Goal: Task Accomplishment & Management: Manage account settings

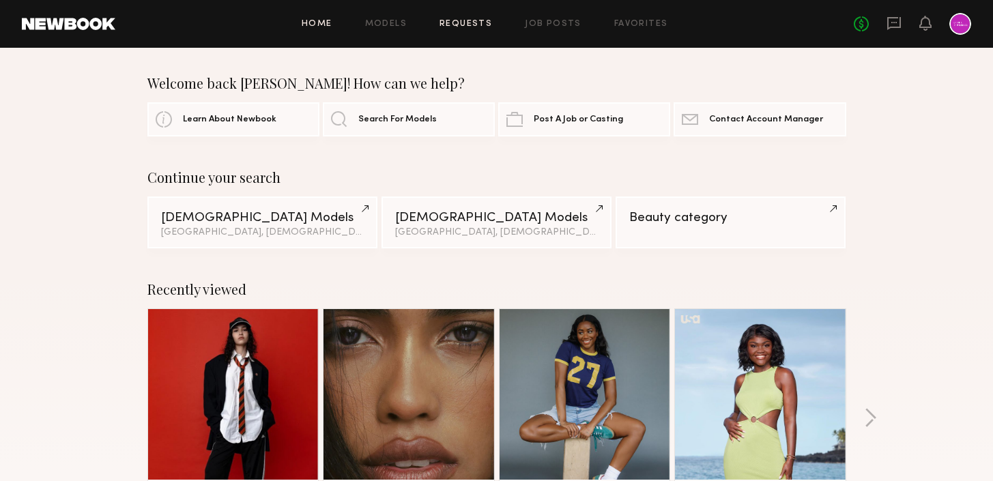
click at [459, 25] on link "Requests" at bounding box center [466, 24] width 53 height 9
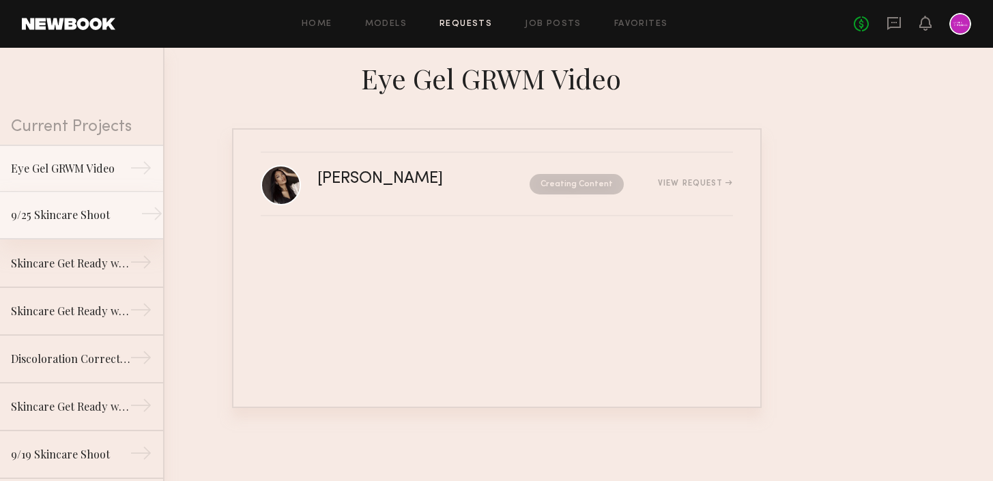
click at [114, 211] on div "9/25 Skincare Shoot" at bounding box center [70, 215] width 119 height 16
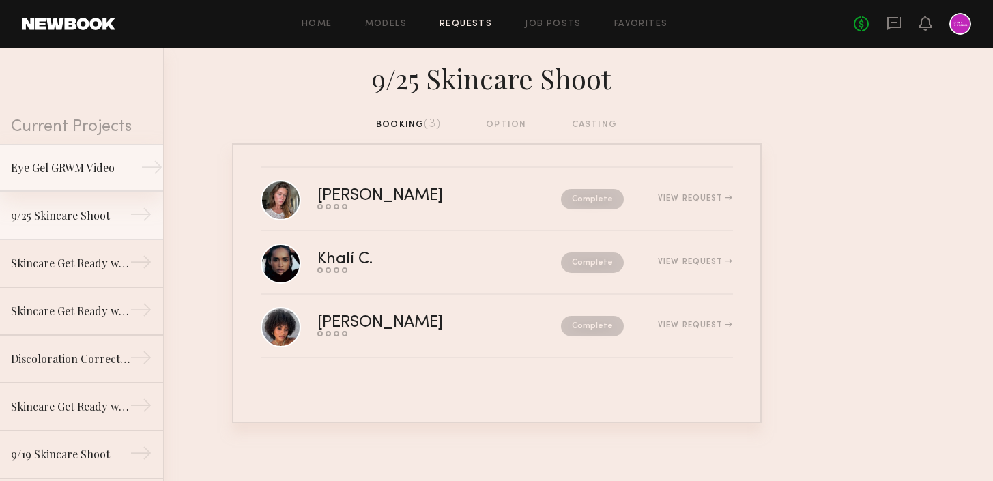
click at [83, 160] on div "Eye Gel GRWM Video" at bounding box center [70, 168] width 119 height 16
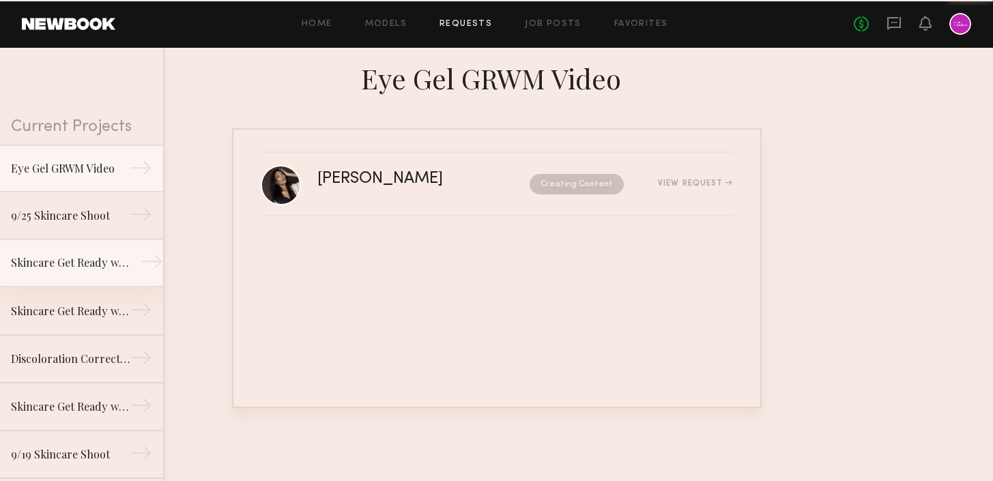
click at [83, 272] on link "Skincare Get Ready with Me Video (Body Treatment) →" at bounding box center [81, 264] width 163 height 48
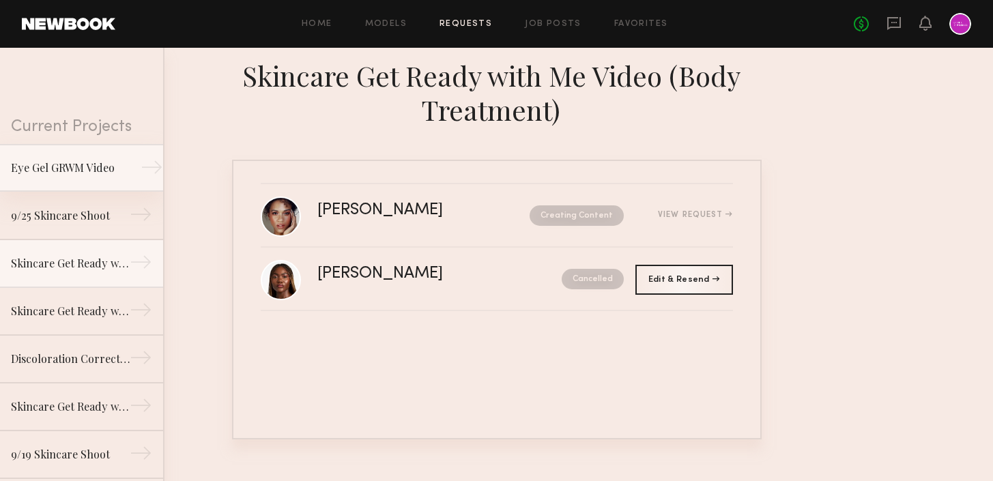
click at [87, 167] on div "Eye Gel GRWM Video" at bounding box center [70, 168] width 119 height 16
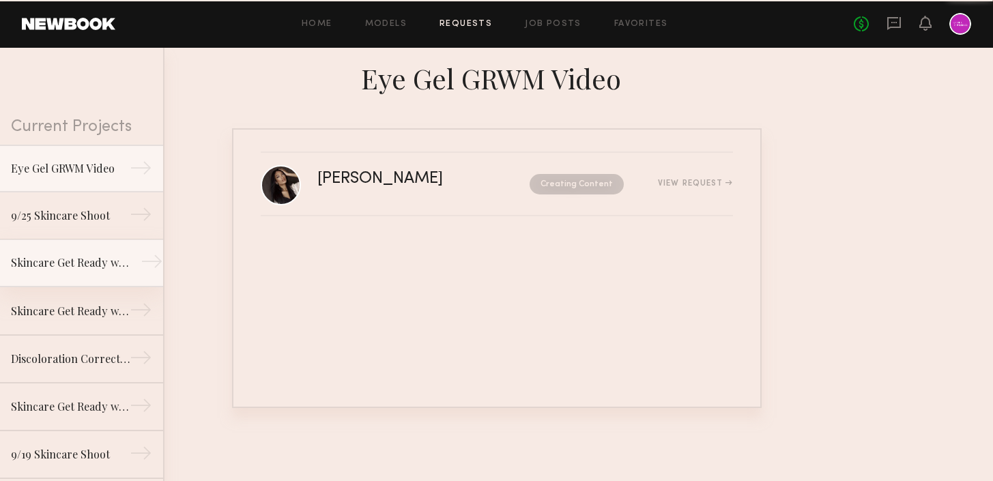
click at [86, 256] on div "Skincare Get Ready with Me Video (Body Treatment)" at bounding box center [70, 263] width 119 height 16
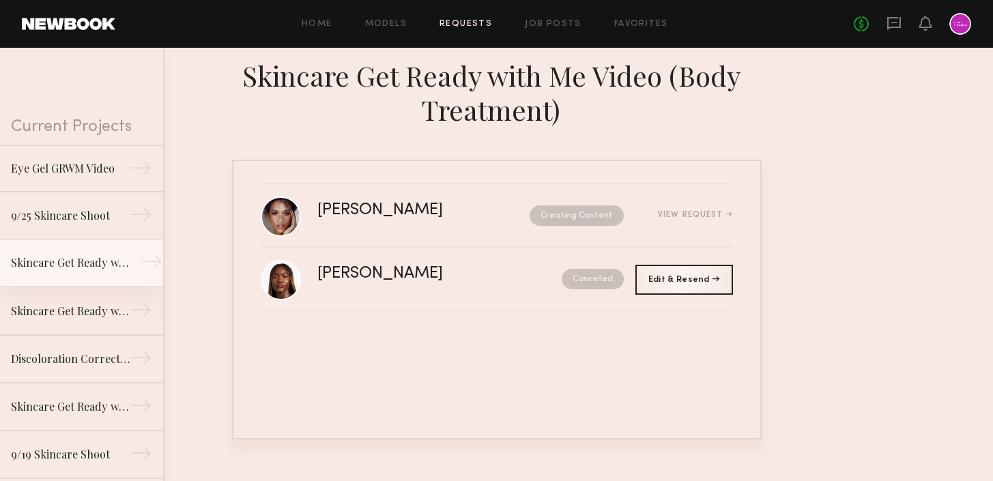
scroll to position [42, 0]
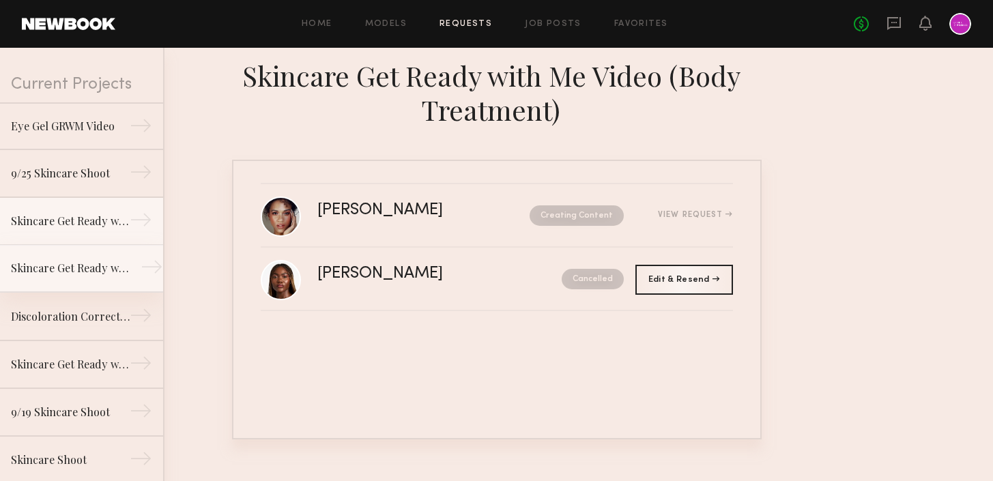
click at [90, 274] on div "Skincare Get Ready with Me Video (Eye Gel)" at bounding box center [70, 268] width 119 height 16
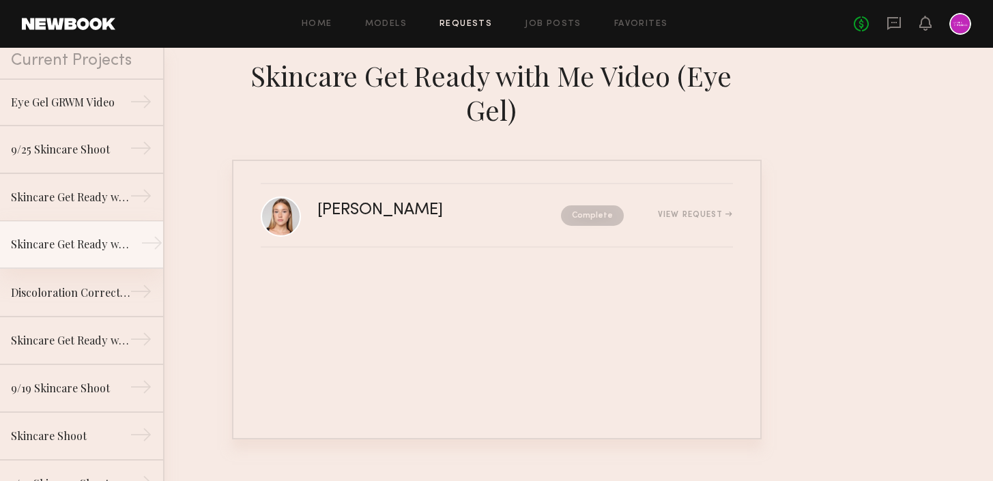
scroll to position [67, 0]
click at [82, 278] on link "Discoloration Correcting Serum GRWM Video →" at bounding box center [81, 292] width 163 height 48
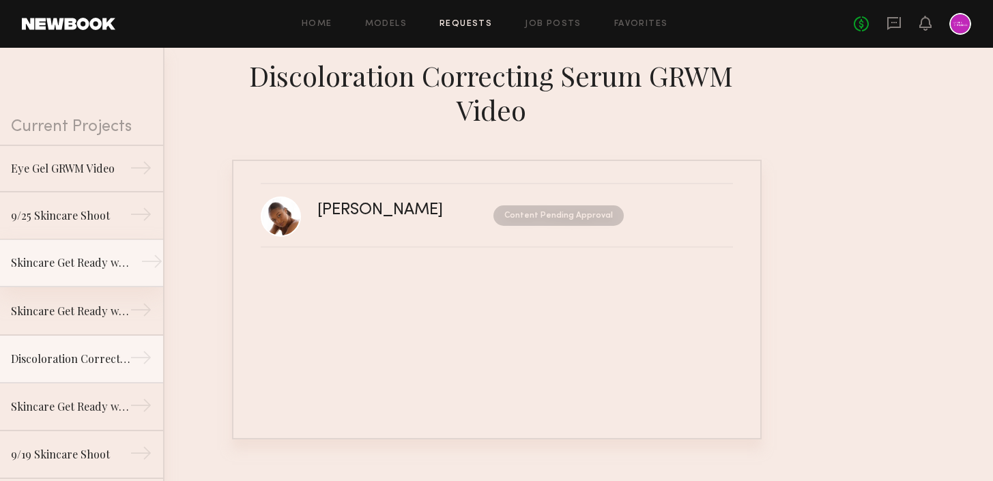
click at [90, 257] on div "Skincare Get Ready with Me Video (Body Treatment)" at bounding box center [70, 263] width 119 height 16
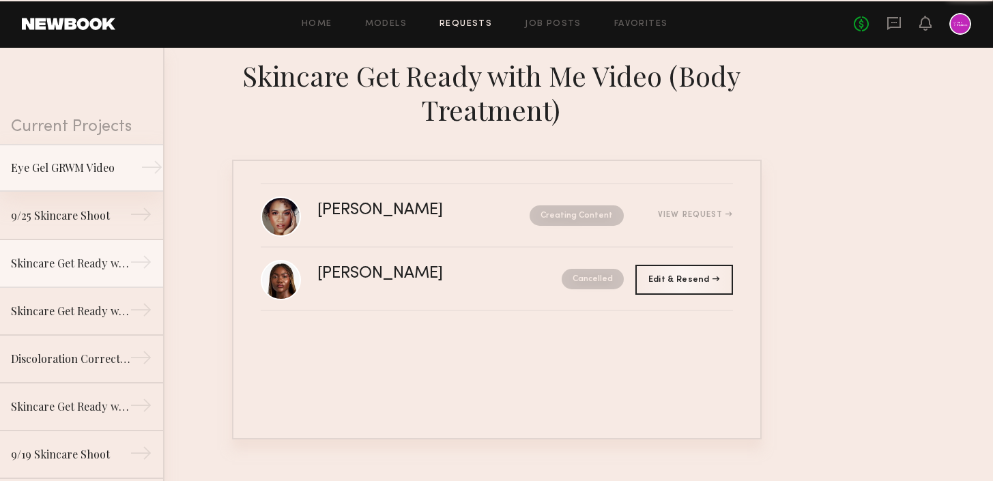
click at [91, 164] on div "Eye Gel GRWM Video" at bounding box center [70, 168] width 119 height 16
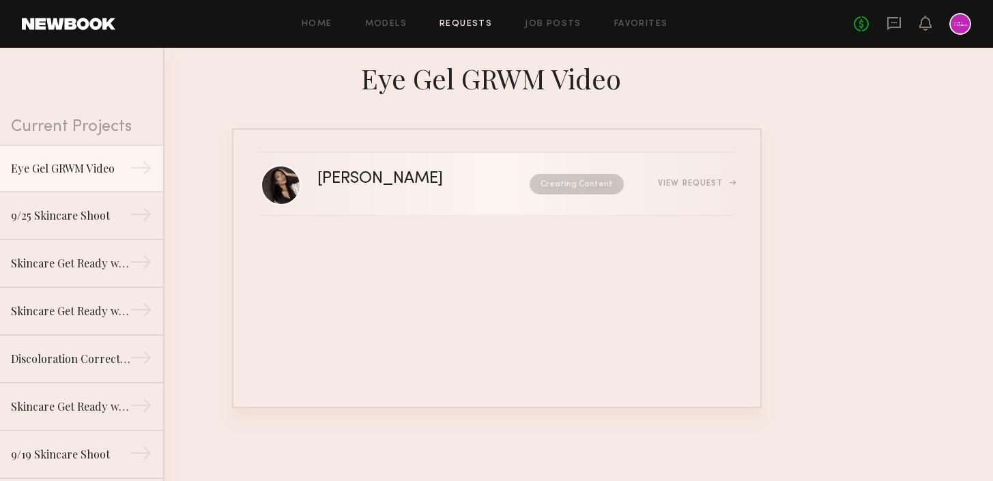
click at [407, 200] on link "[PERSON_NAME] Creating Content View Request" at bounding box center [497, 184] width 472 height 63
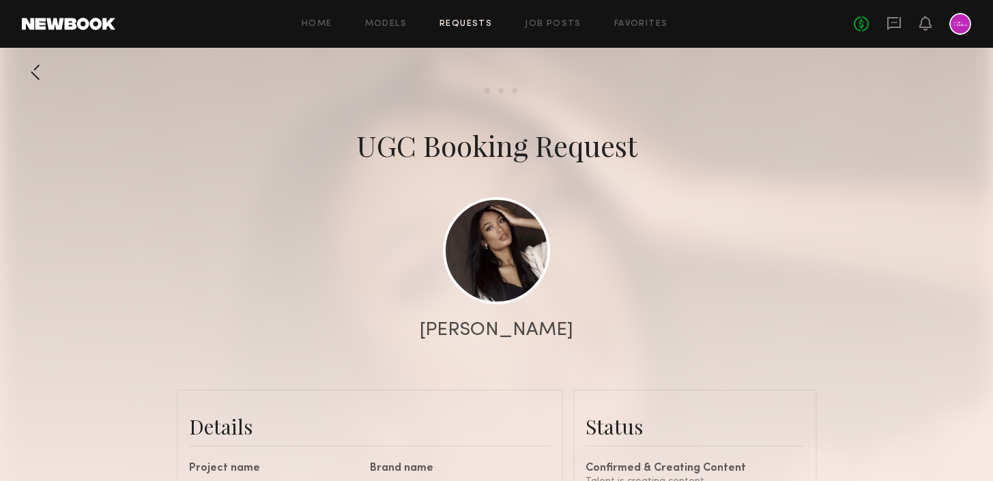
click at [463, 26] on link "Requests" at bounding box center [466, 24] width 53 height 9
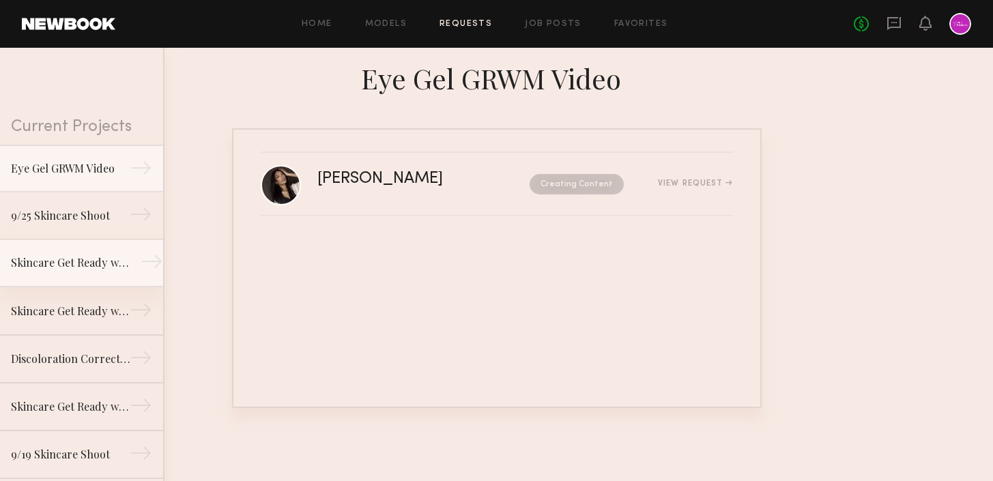
click at [80, 263] on div "Skincare Get Ready with Me Video (Body Treatment)" at bounding box center [70, 263] width 119 height 16
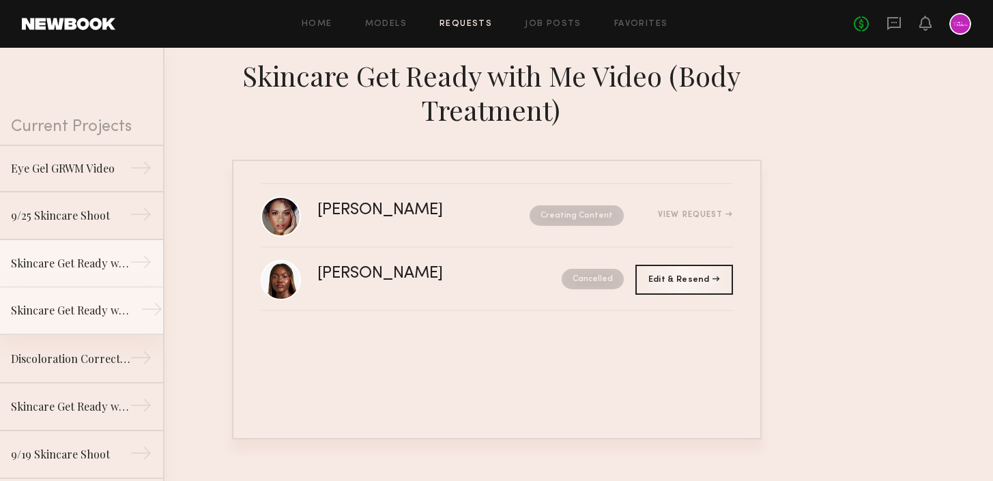
click at [81, 313] on div "Skincare Get Ready with Me Video (Eye Gel)" at bounding box center [70, 310] width 119 height 16
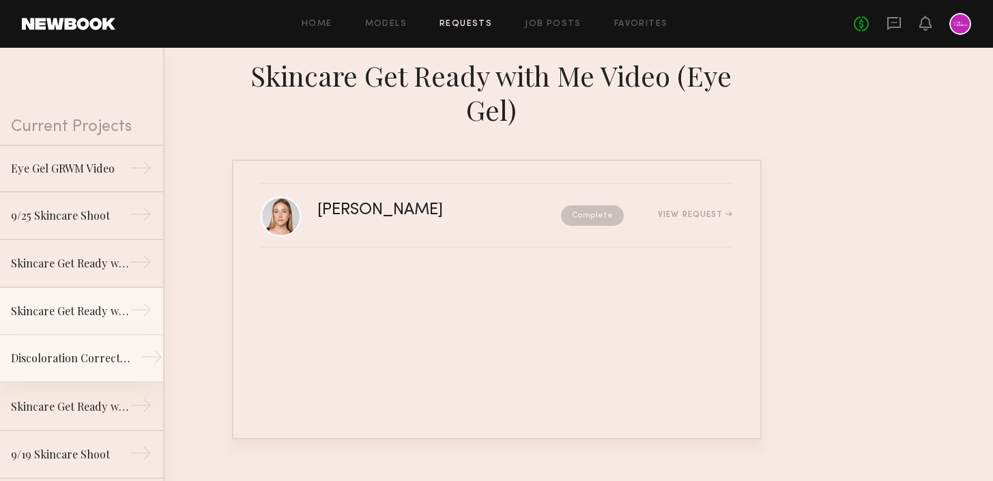
click at [78, 362] on div "Discoloration Correcting Serum GRWM Video" at bounding box center [70, 358] width 119 height 16
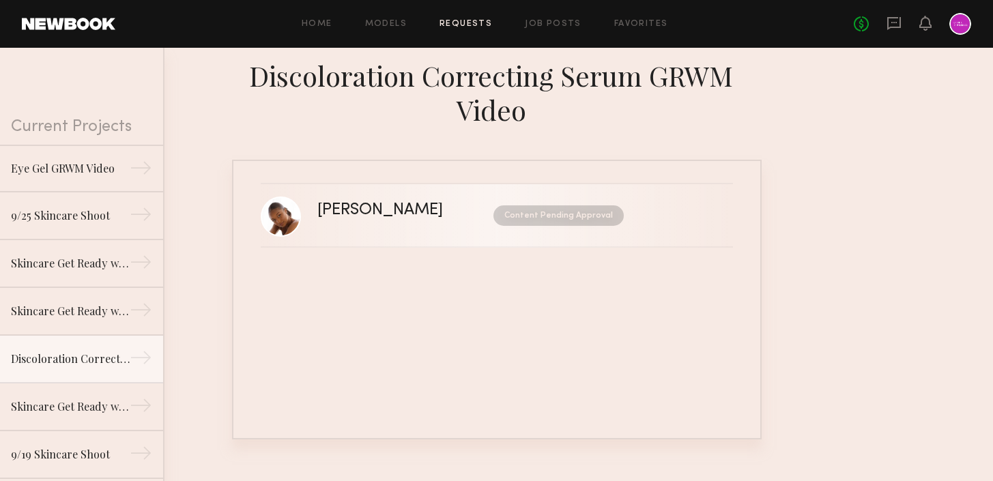
click at [425, 192] on link "[PERSON_NAME] Content Pending Approval" at bounding box center [497, 215] width 472 height 63
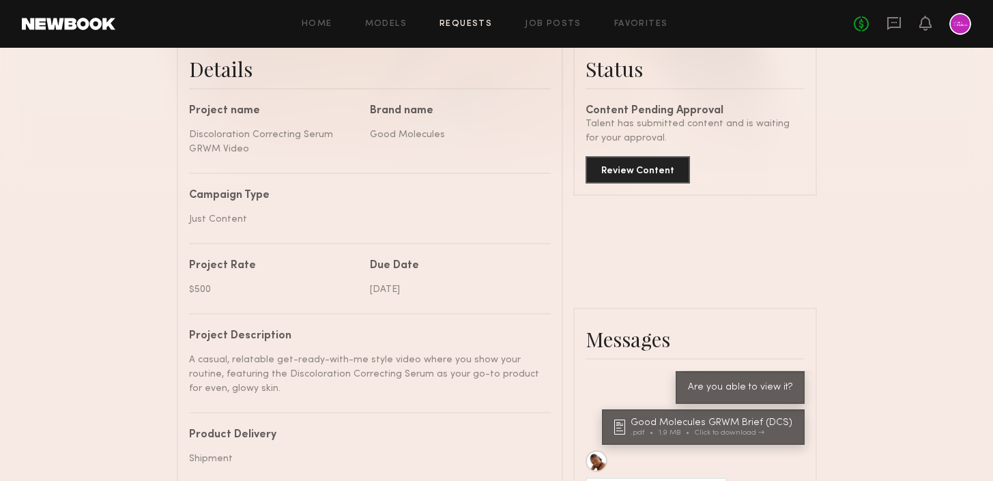
scroll to position [374, 0]
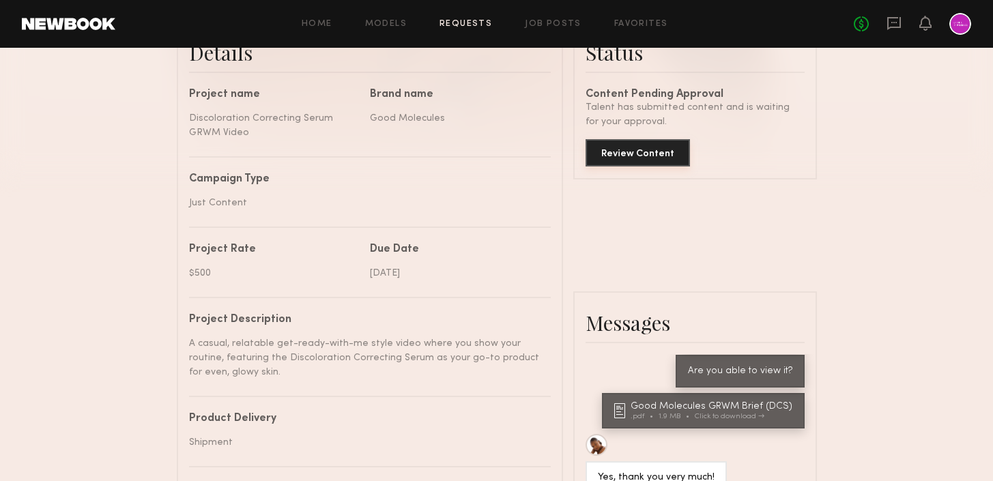
click at [623, 158] on button "Review Content" at bounding box center [638, 152] width 104 height 27
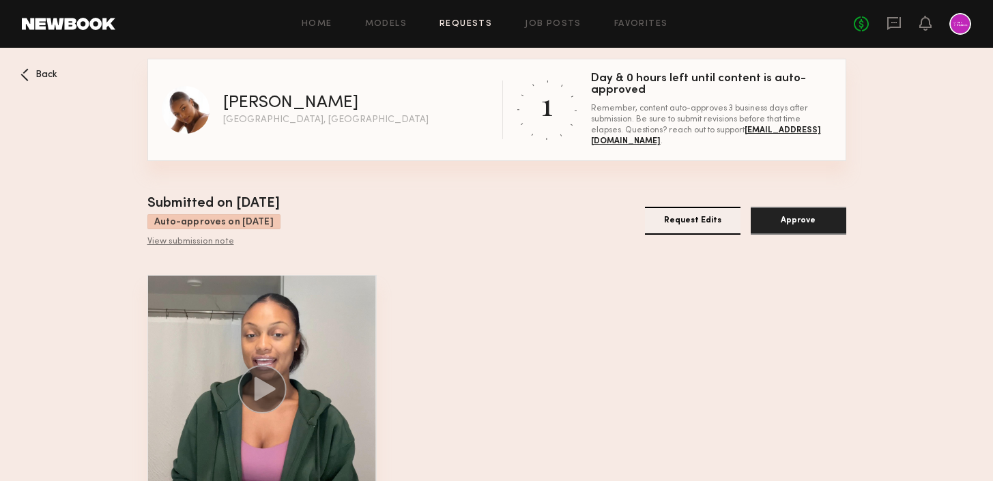
click at [266, 364] on div at bounding box center [262, 390] width 228 height 228
click at [260, 392] on icon at bounding box center [264, 389] width 21 height 24
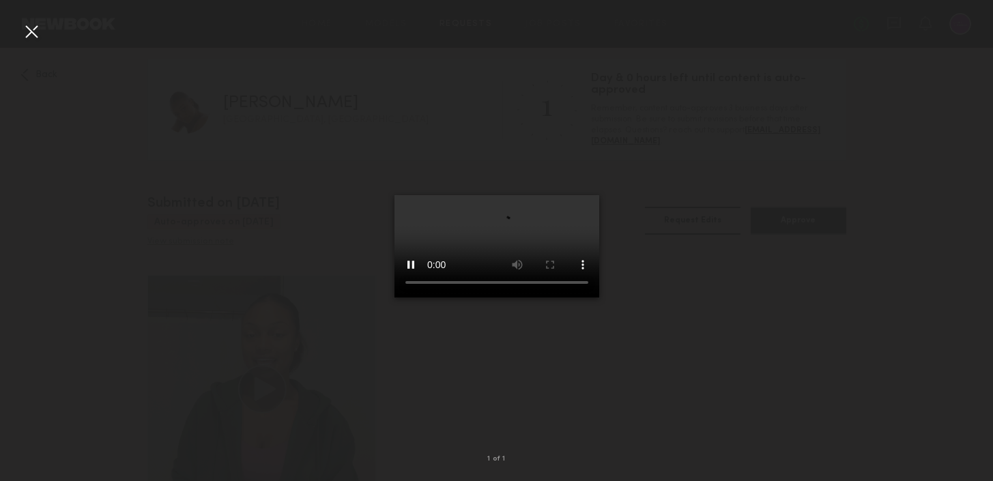
click at [31, 31] on div at bounding box center [31, 31] width 22 height 22
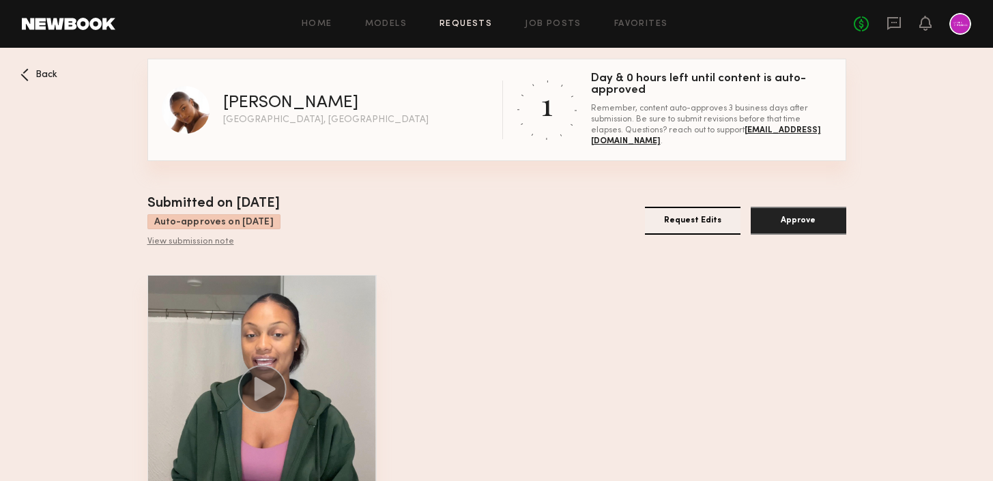
click at [100, 295] on nb-booking-gallery "Back [PERSON_NAME] W [GEOGRAPHIC_DATA], [GEOGRAPHIC_DATA] 1 Day & 0 hours left …" at bounding box center [496, 308] width 993 height 498
click at [893, 20] on icon at bounding box center [894, 23] width 15 height 15
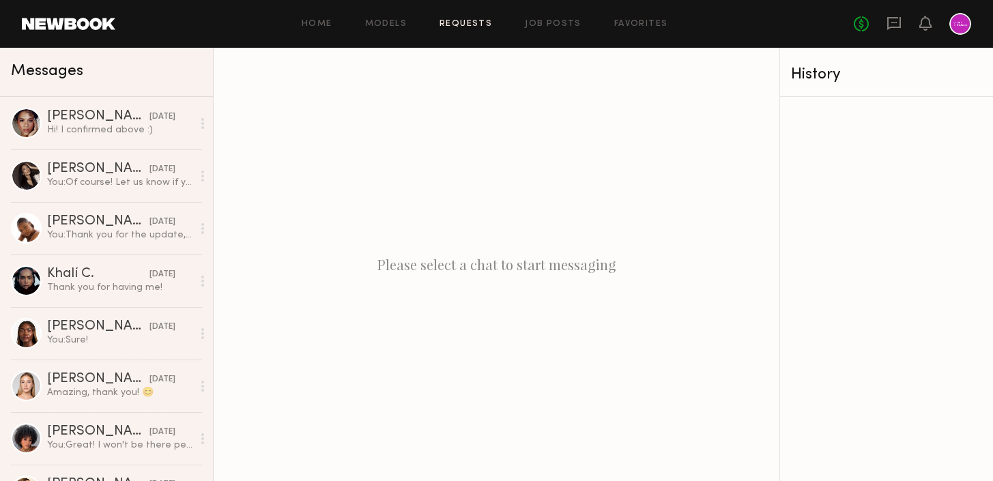
click at [452, 27] on link "Requests" at bounding box center [466, 24] width 53 height 9
